Goal: Task Accomplishment & Management: Complete application form

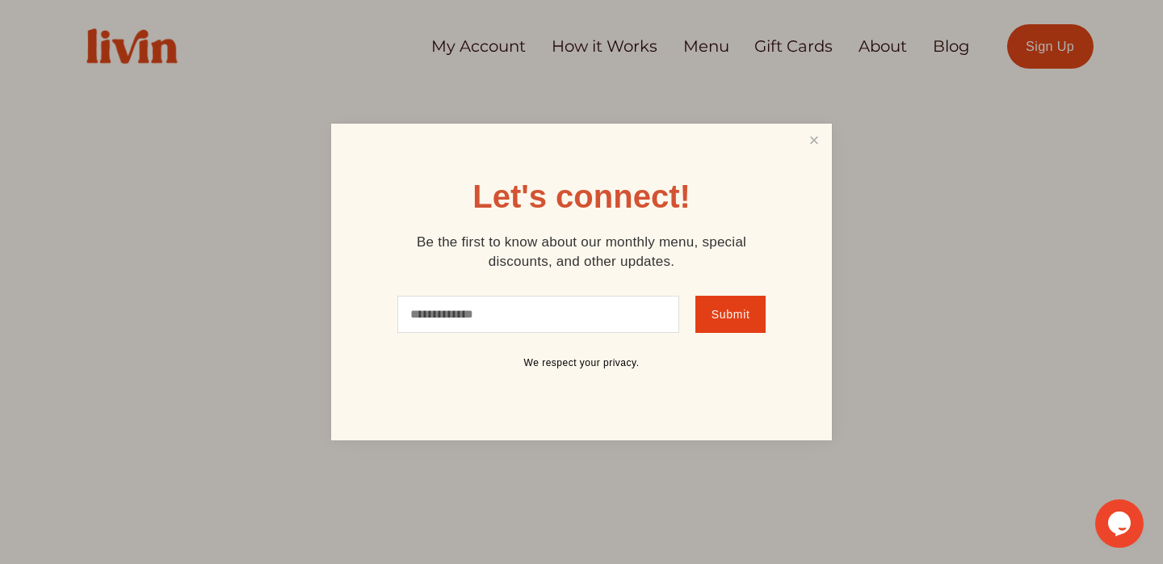
click at [757, 148] on div "Let's connect! Be the first to know about our monthly menu, special discounts, …" at bounding box center [581, 282] width 501 height 317
click at [816, 140] on link "Close" at bounding box center [814, 141] width 31 height 30
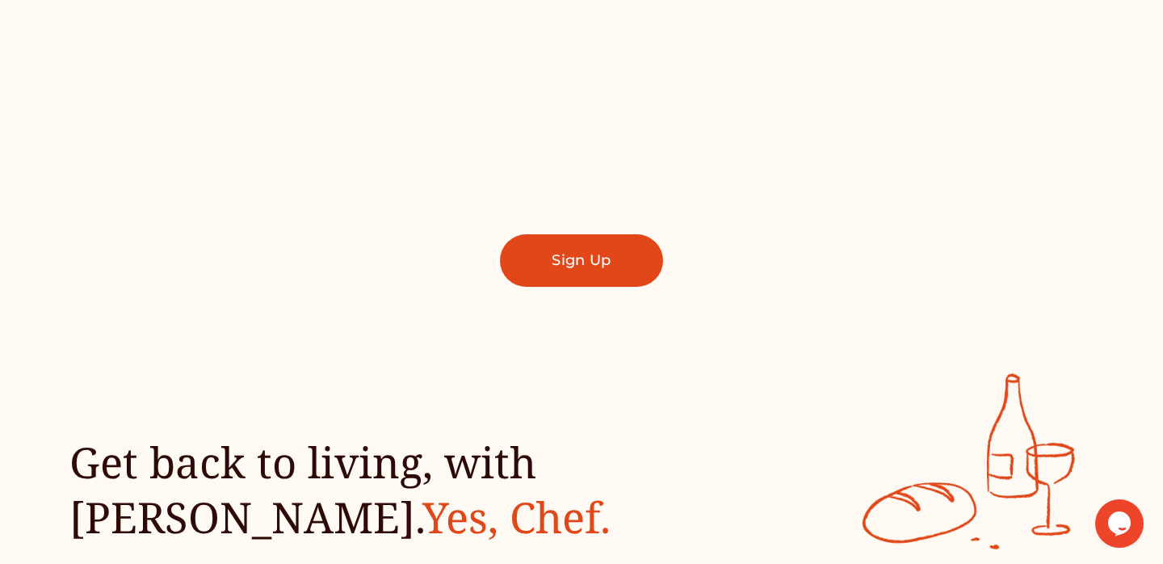
scroll to position [1224, 0]
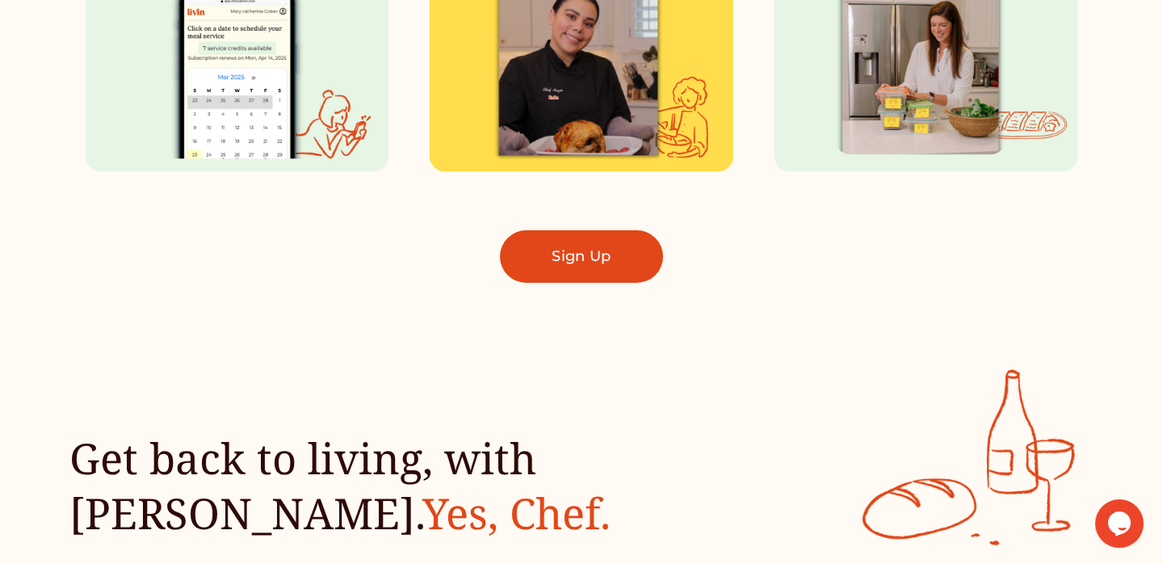
click at [565, 279] on link "Sign Up" at bounding box center [581, 256] width 163 height 52
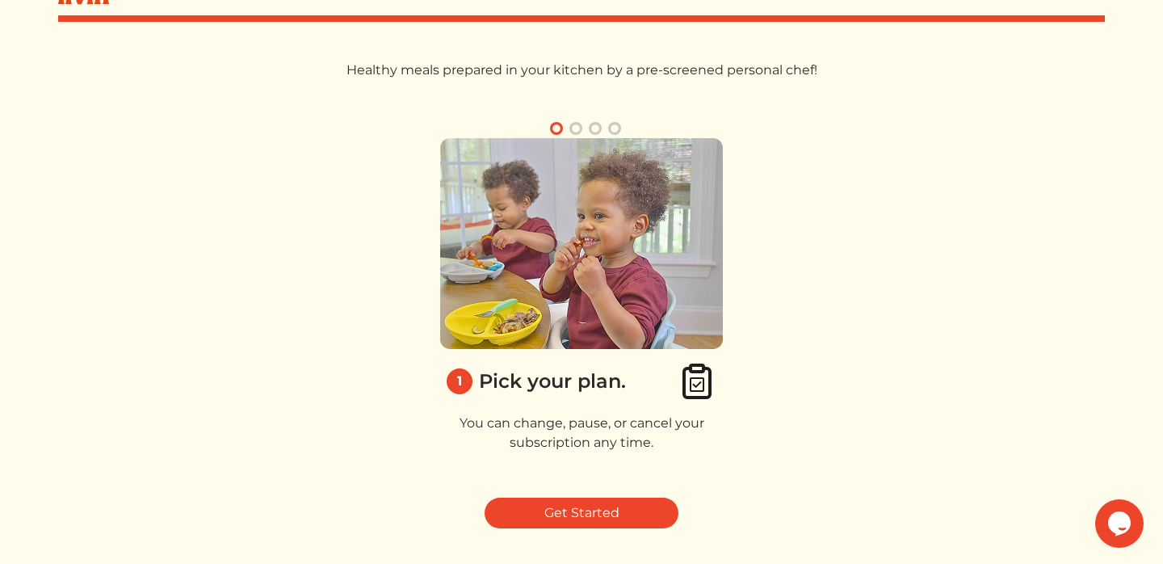
scroll to position [86, 0]
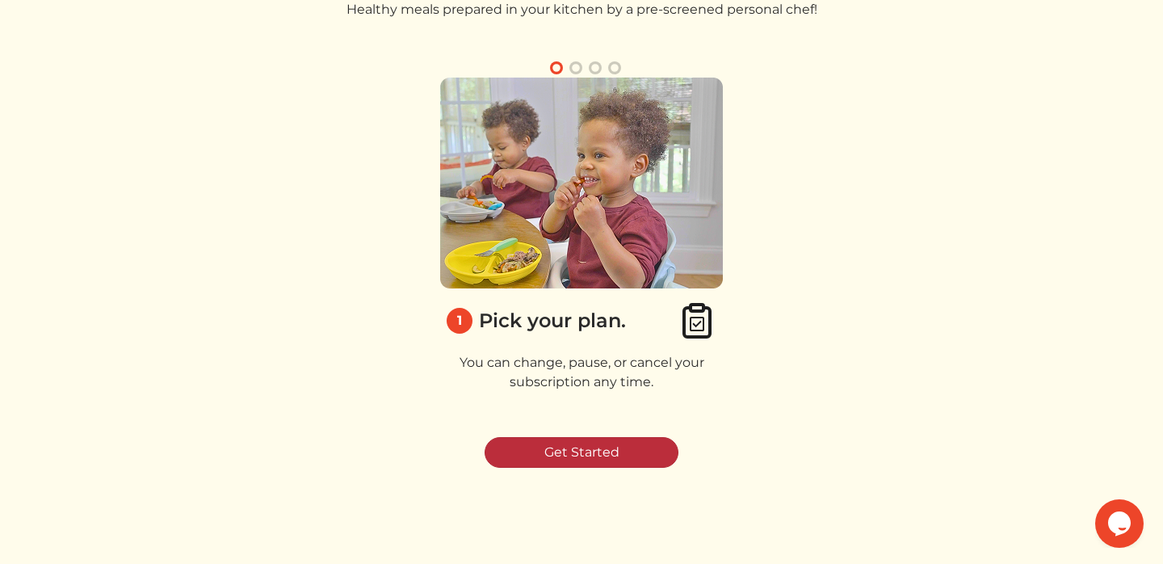
click at [560, 443] on link "Get Started" at bounding box center [582, 452] width 194 height 31
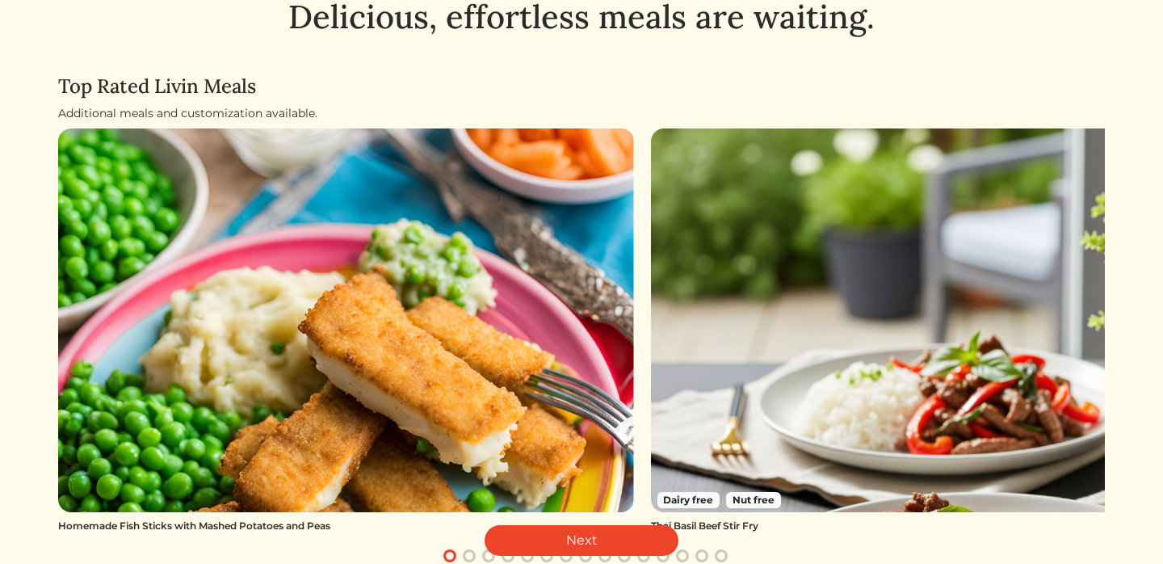
scroll to position [149, 0]
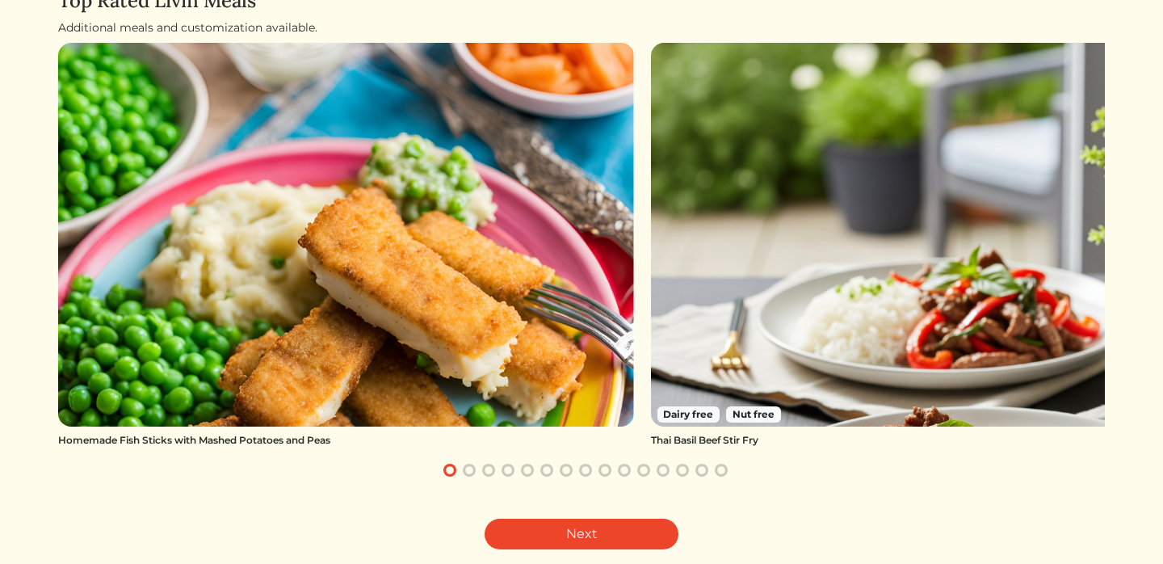
click at [782, 308] on img at bounding box center [939, 235] width 576 height 384
click at [585, 533] on link "Next" at bounding box center [582, 533] width 194 height 31
